Goal: Task Accomplishment & Management: Use online tool/utility

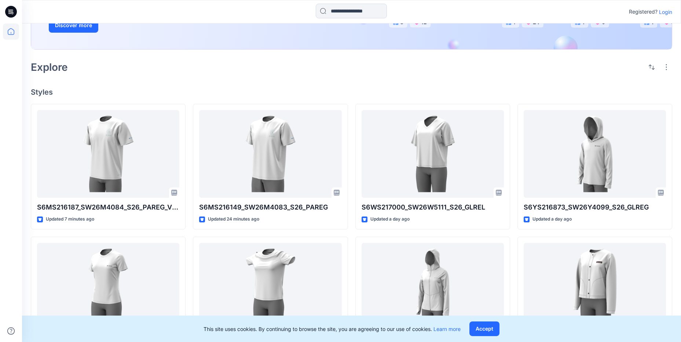
scroll to position [198, 0]
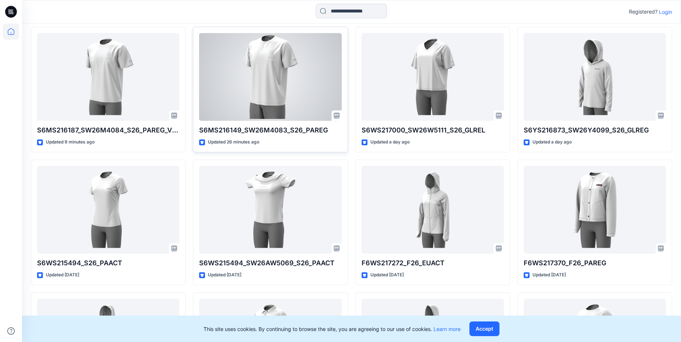
click at [243, 67] on div at bounding box center [270, 77] width 142 height 88
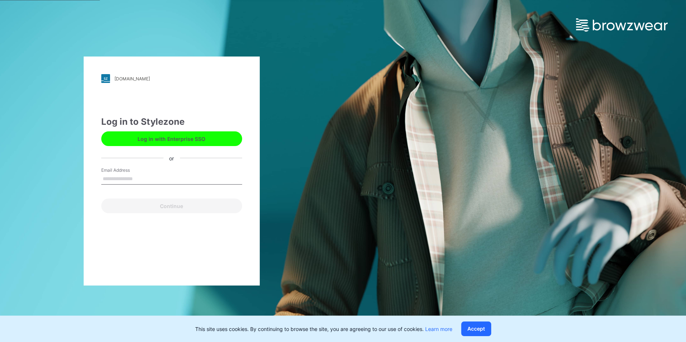
click at [183, 176] on input "Email Address" at bounding box center [171, 178] width 141 height 11
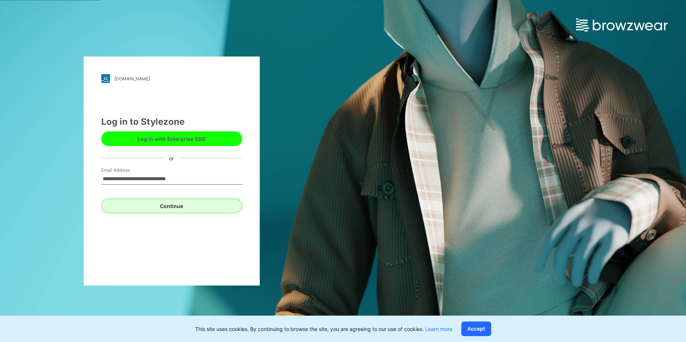
type input "**********"
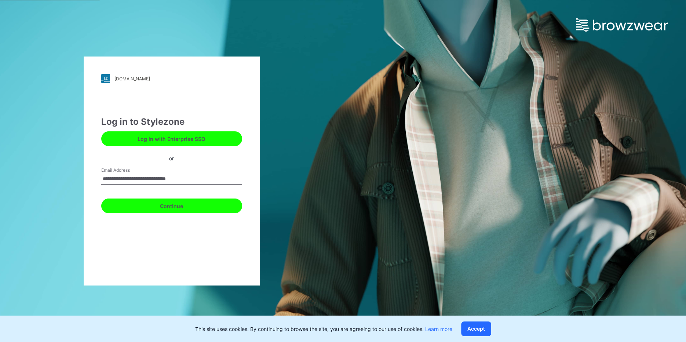
click at [164, 200] on button "Continue" at bounding box center [171, 205] width 141 height 15
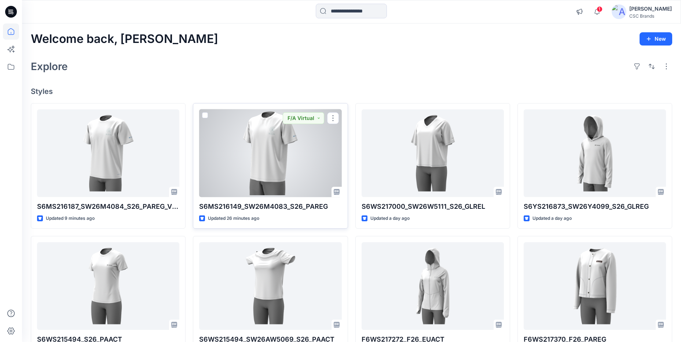
click at [303, 167] on div at bounding box center [270, 153] width 142 height 88
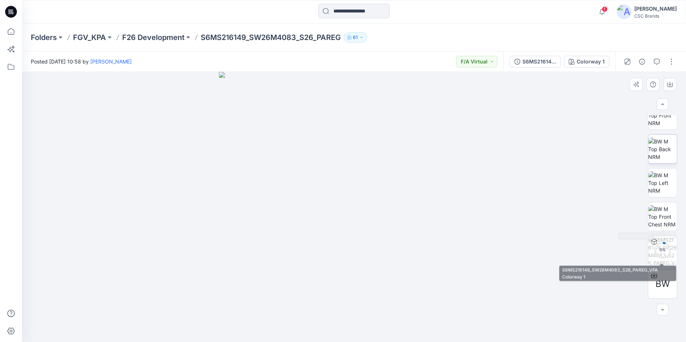
scroll to position [118, 0]
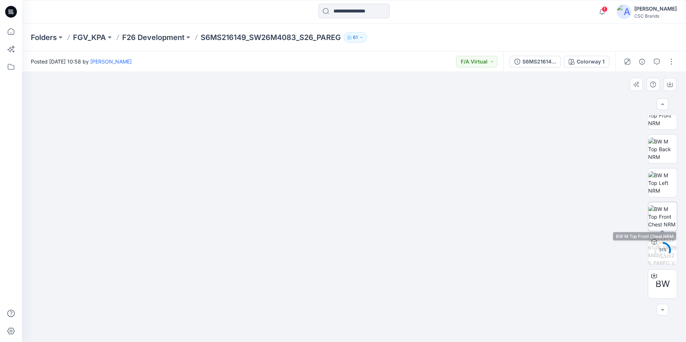
click at [656, 213] on img at bounding box center [662, 216] width 29 height 23
click at [97, 41] on p "FGV_KPA" at bounding box center [89, 37] width 33 height 10
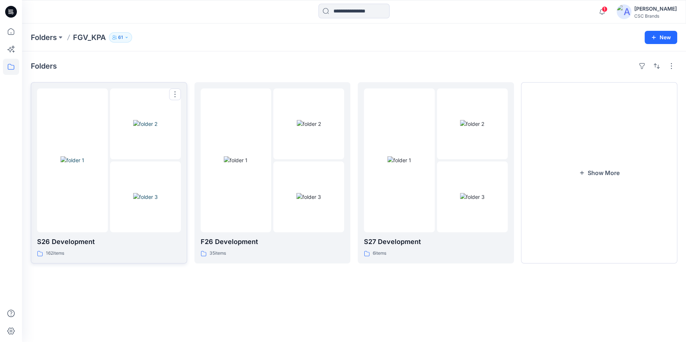
click at [60, 164] on img at bounding box center [72, 160] width 24 height 8
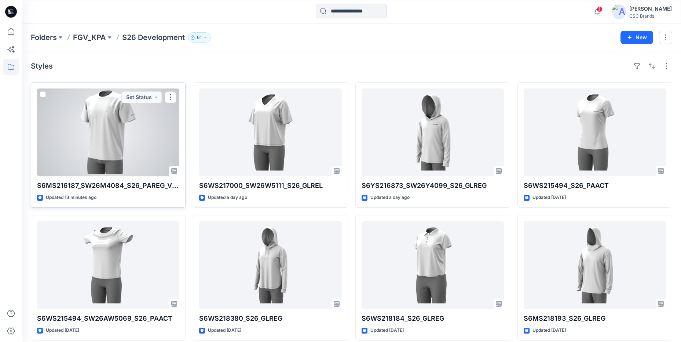
click at [161, 137] on div at bounding box center [108, 132] width 142 height 88
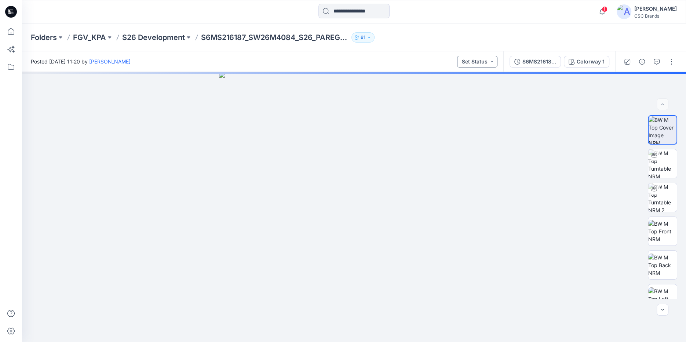
click at [485, 67] on button "Set Status" at bounding box center [477, 62] width 40 height 12
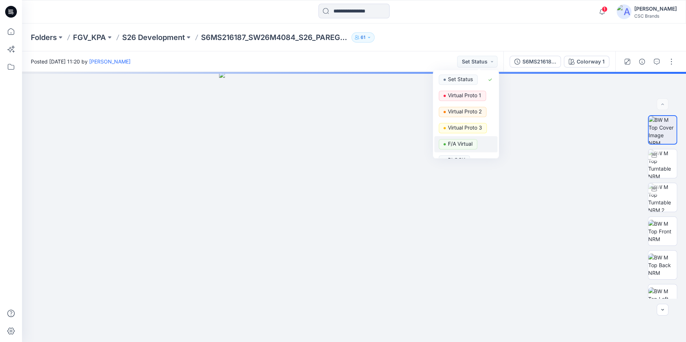
click at [469, 143] on p "F/A Virtual" at bounding box center [460, 144] width 25 height 10
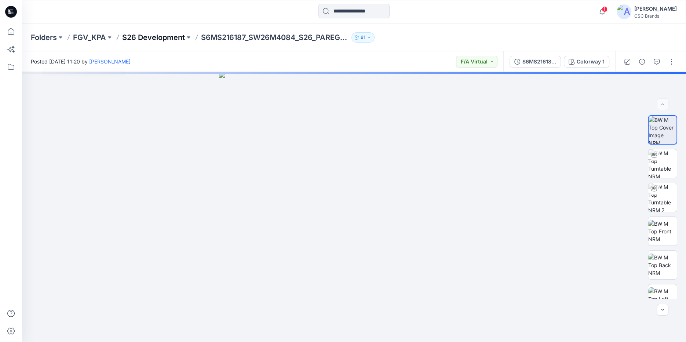
click at [144, 32] on p "S26 Development" at bounding box center [153, 37] width 63 height 10
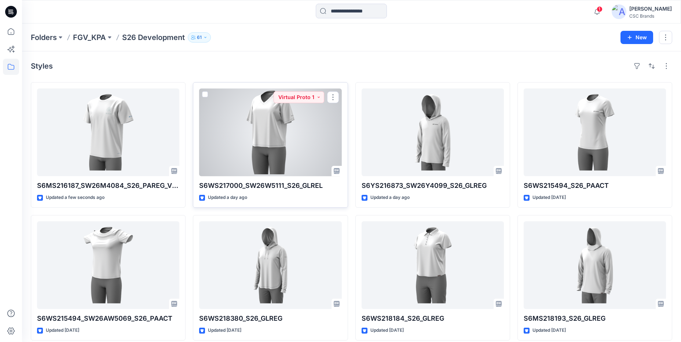
click at [299, 147] on div at bounding box center [270, 132] width 142 height 88
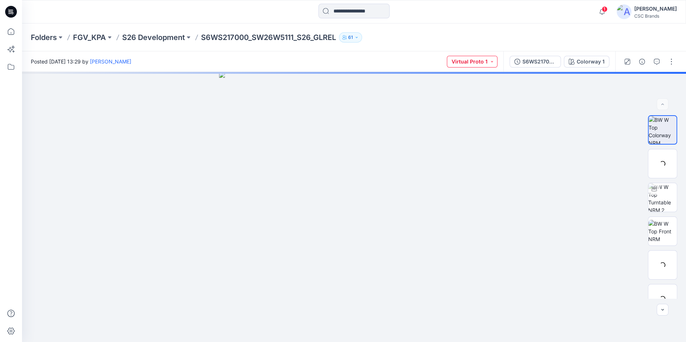
click at [488, 65] on button "Virtual Proto 1" at bounding box center [472, 62] width 51 height 12
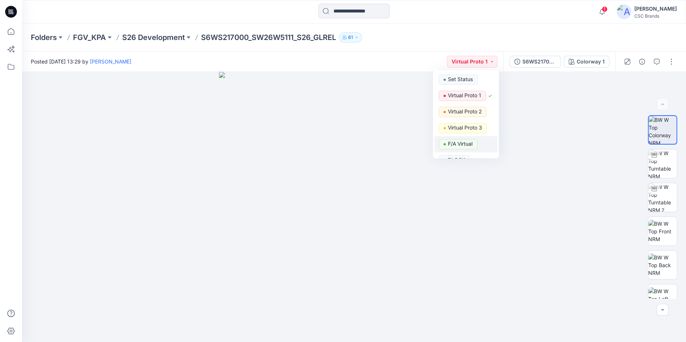
click at [464, 143] on p "F/A Virtual" at bounding box center [460, 144] width 25 height 10
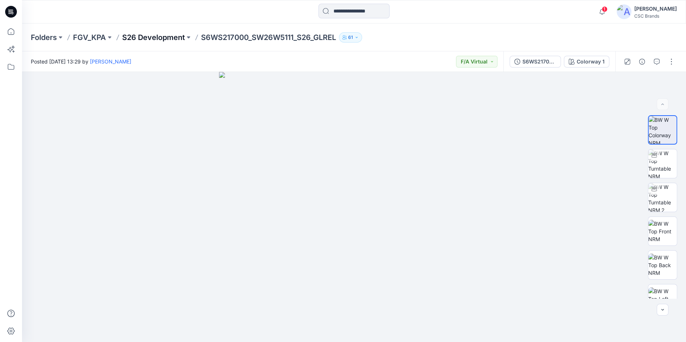
click at [140, 40] on p "S26 Development" at bounding box center [153, 37] width 63 height 10
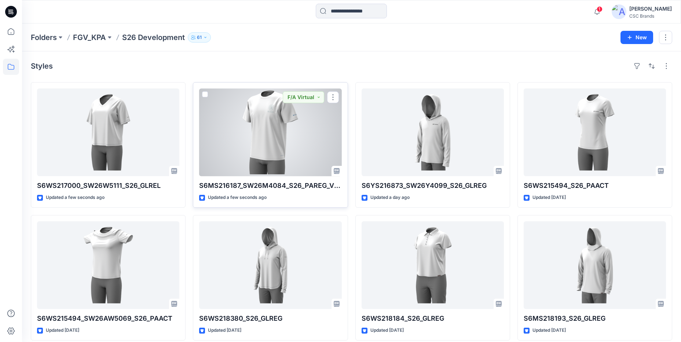
click at [285, 136] on div at bounding box center [270, 132] width 142 height 88
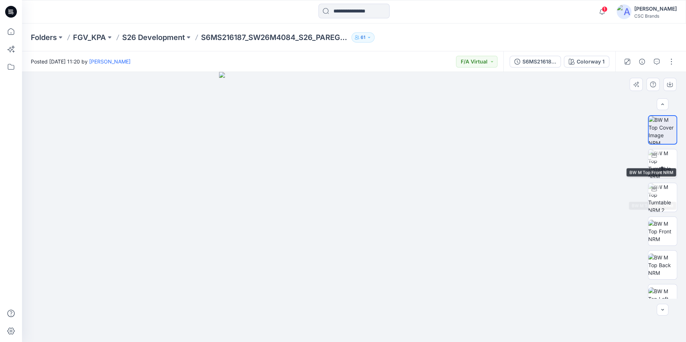
scroll to position [84, 0]
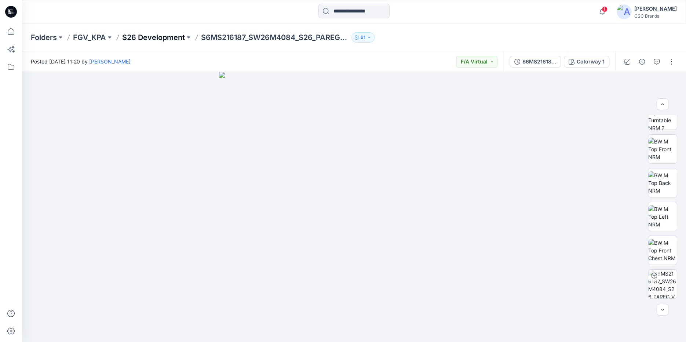
click at [167, 37] on p "S26 Development" at bounding box center [153, 37] width 63 height 10
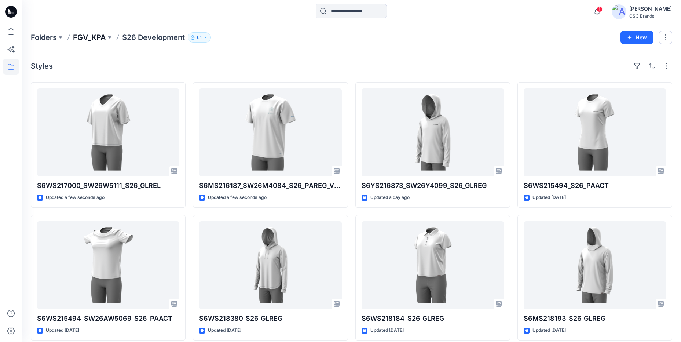
click at [86, 37] on p "FGV_KPA" at bounding box center [89, 37] width 33 height 10
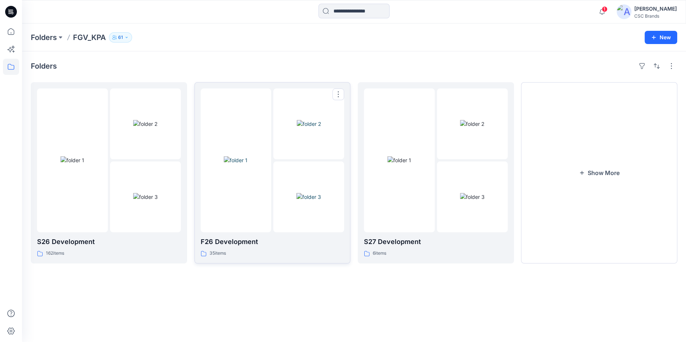
click at [247, 164] on img at bounding box center [236, 160] width 24 height 8
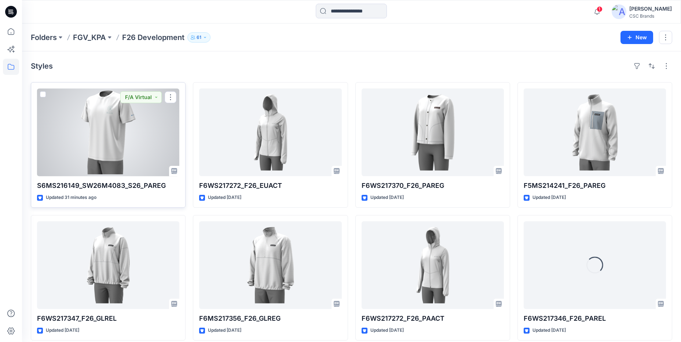
click at [100, 123] on div at bounding box center [108, 132] width 142 height 88
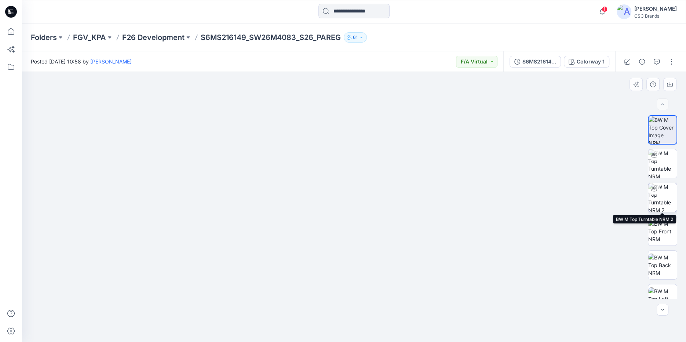
click at [663, 206] on img at bounding box center [662, 197] width 29 height 29
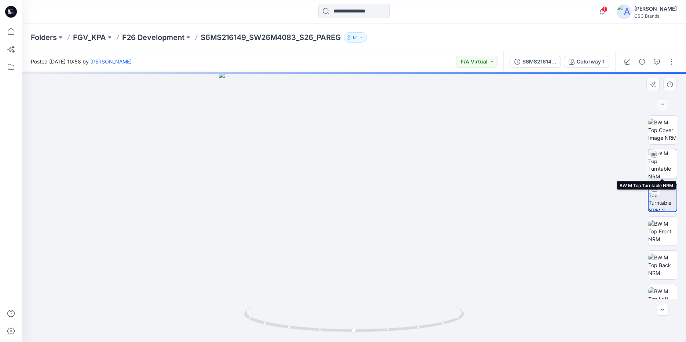
click at [665, 161] on img at bounding box center [662, 163] width 29 height 29
drag, startPoint x: 356, startPoint y: 136, endPoint x: 353, endPoint y: 221, distance: 85.1
click at [353, 221] on img at bounding box center [350, 91] width 896 height 500
click at [157, 37] on p "F26 Development" at bounding box center [153, 37] width 62 height 10
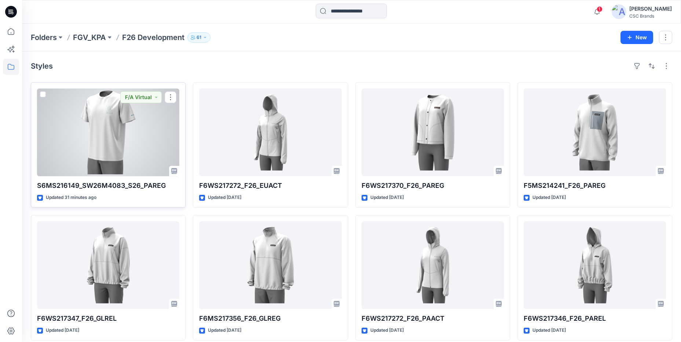
click at [144, 139] on div at bounding box center [108, 132] width 142 height 88
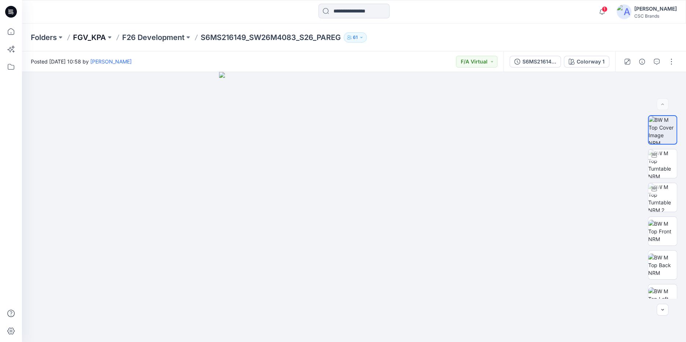
click at [97, 40] on p "FGV_KPA" at bounding box center [89, 37] width 33 height 10
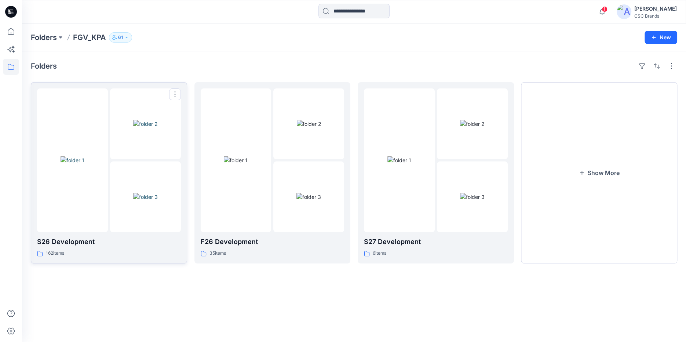
click at [78, 156] on img at bounding box center [72, 160] width 24 height 8
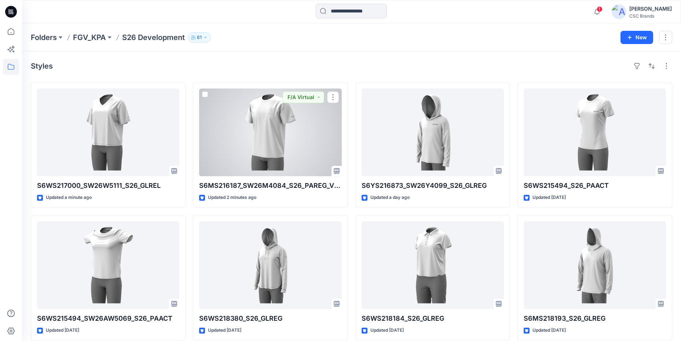
drag, startPoint x: 293, startPoint y: 118, endPoint x: 323, endPoint y: 130, distance: 32.1
click at [294, 118] on div at bounding box center [270, 132] width 142 height 88
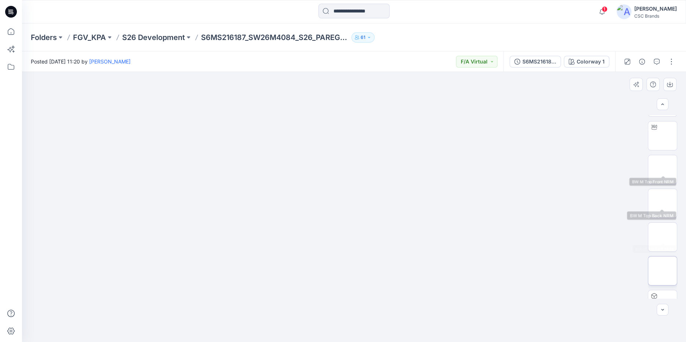
scroll to position [84, 0]
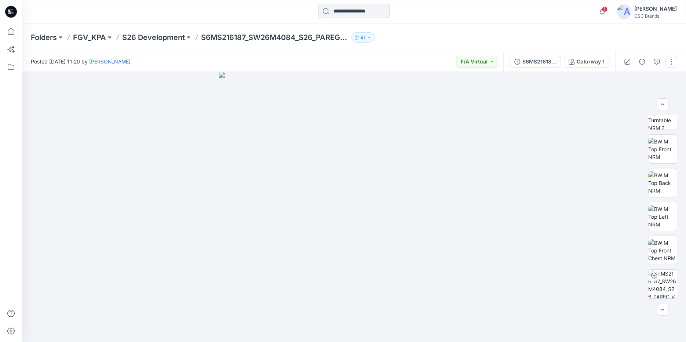
click at [673, 64] on button "button" at bounding box center [671, 62] width 12 height 12
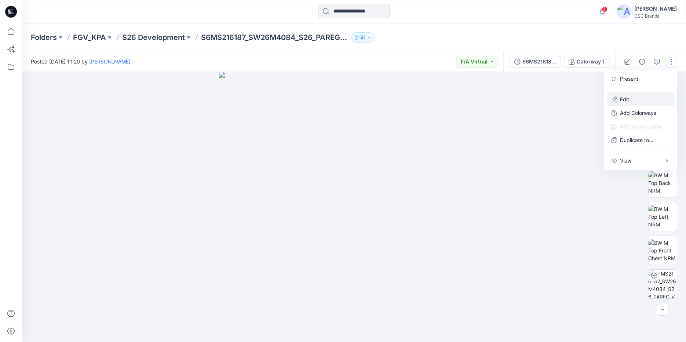
click at [628, 96] on p "Edit" at bounding box center [624, 99] width 9 height 8
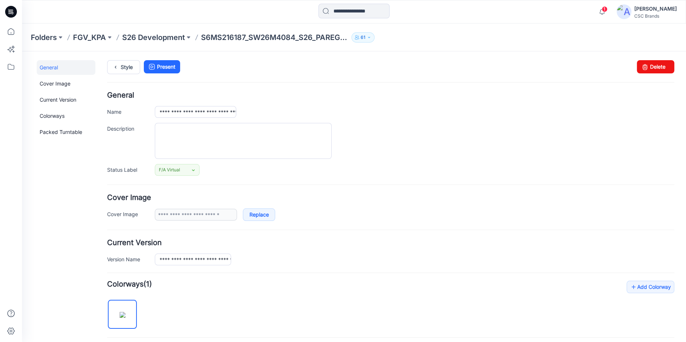
scroll to position [198, 0]
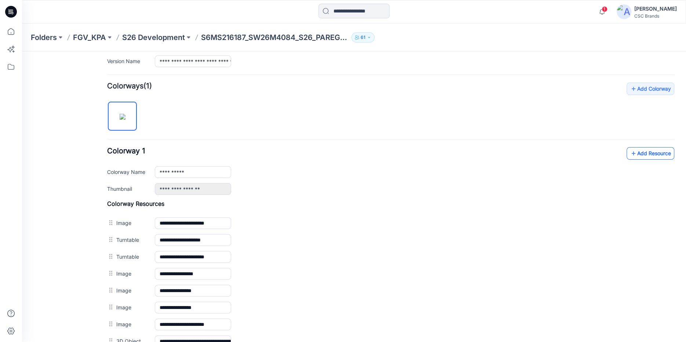
click at [657, 157] on link "Add Resource" at bounding box center [650, 153] width 48 height 12
